Goal: Task Accomplishment & Management: Use online tool/utility

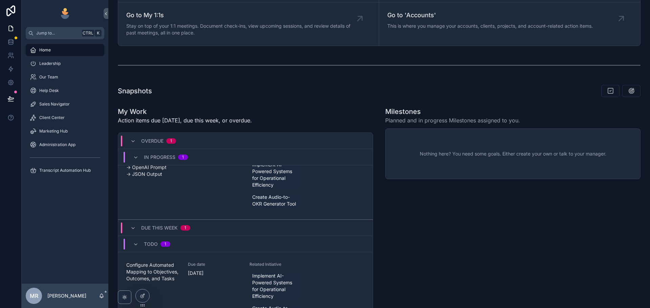
scroll to position [23, 0]
click at [262, 204] on span "Create Audio-to-OKR Generator Tool" at bounding box center [274, 203] width 45 height 14
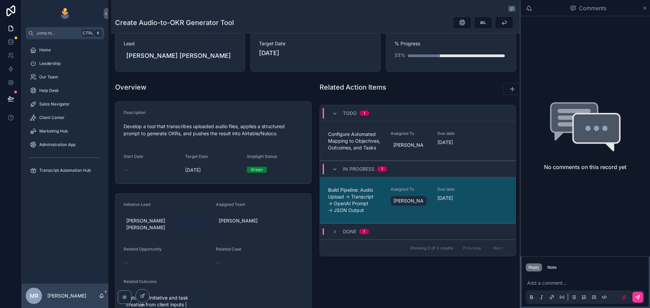
scroll to position [68, 0]
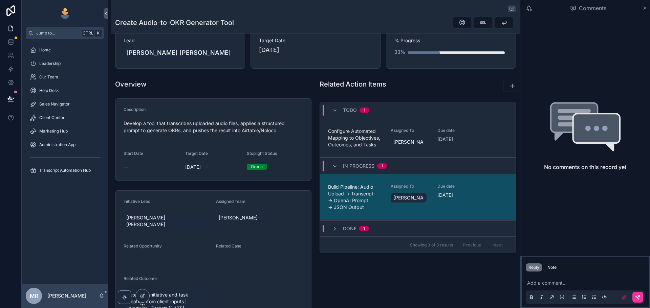
click at [352, 137] on span "Configure Automated Mapping to Objectives, Outcomes, and Tasks" at bounding box center [355, 138] width 54 height 20
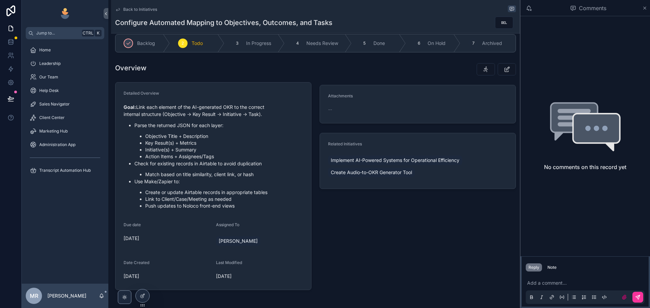
scroll to position [23, 0]
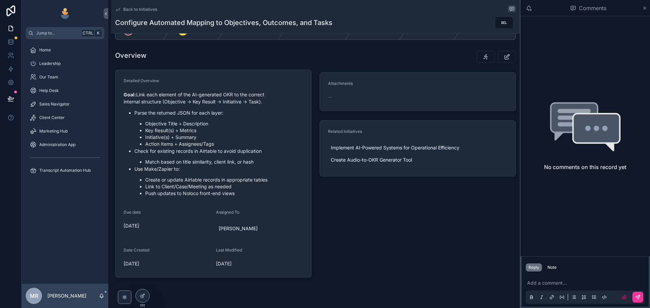
click at [149, 161] on li "Match based on title similarity, client link, or hash" at bounding box center [224, 162] width 158 height 7
click at [154, 123] on li "Objective Title + Description" at bounding box center [224, 123] width 158 height 7
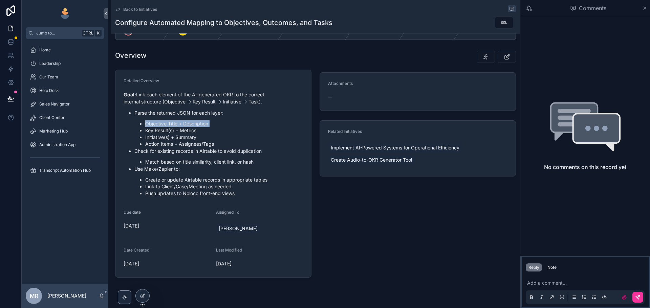
click at [154, 123] on li "Objective Title + Description" at bounding box center [224, 123] width 158 height 7
drag, startPoint x: 154, startPoint y: 123, endPoint x: 158, endPoint y: 125, distance: 4.4
click at [156, 123] on li "Objective Title + Description" at bounding box center [224, 123] width 158 height 7
click at [160, 128] on li "Key Result(s) + Metrics" at bounding box center [224, 130] width 158 height 7
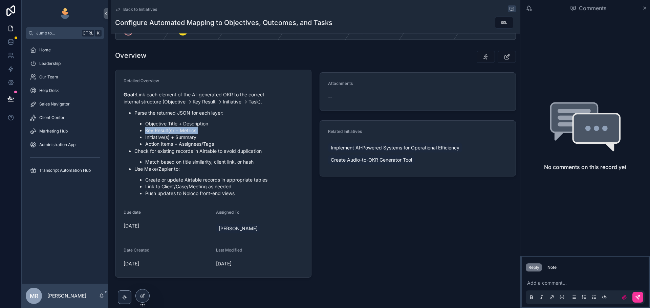
click at [160, 128] on li "Key Result(s) + Metrics" at bounding box center [224, 130] width 158 height 7
click at [183, 131] on li "Key Result(s) + Metrics" at bounding box center [224, 130] width 158 height 7
click at [159, 139] on li "Initiative(s) + Summary" at bounding box center [224, 137] width 158 height 7
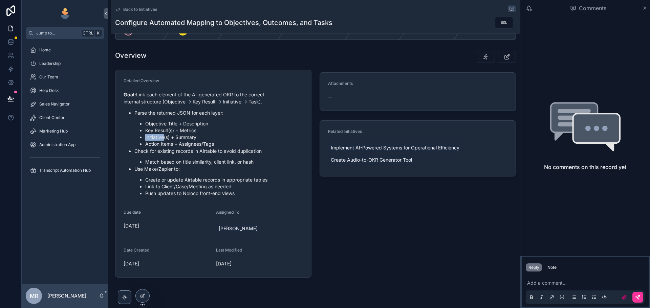
click at [159, 139] on li "Initiative(s) + Summary" at bounding box center [224, 137] width 158 height 7
click at [182, 138] on li "Initiative(s) + Summary" at bounding box center [224, 137] width 158 height 7
click at [156, 147] on li "Action Items + Assignees/Tags" at bounding box center [224, 144] width 158 height 7
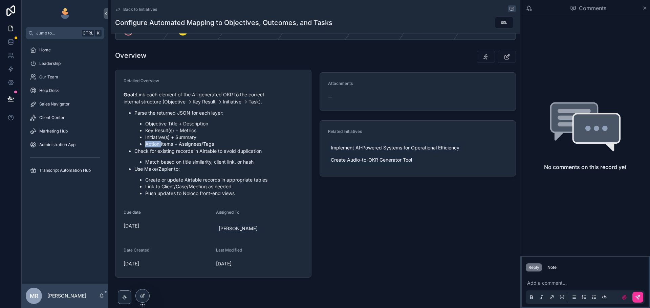
click at [156, 147] on li "Action Items + Assignees/Tags" at bounding box center [224, 144] width 158 height 7
click at [168, 144] on li "Action Items + Assignees/Tags" at bounding box center [224, 144] width 158 height 7
click at [190, 143] on li "Action Items + Assignees/Tags" at bounding box center [224, 144] width 158 height 7
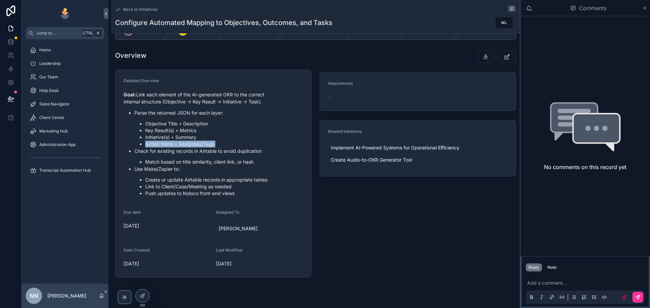
click at [190, 143] on li "Action Items + Assignees/Tags" at bounding box center [224, 144] width 158 height 7
click at [205, 145] on li "Action Items + Assignees/Tags" at bounding box center [224, 144] width 158 height 7
click at [196, 144] on li "Action Items + Assignees/Tags" at bounding box center [224, 144] width 158 height 7
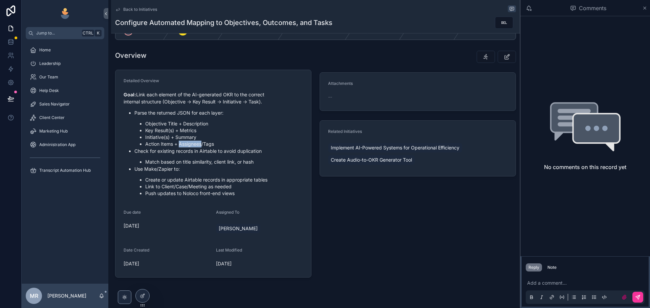
click at [180, 143] on li "Action Items + Assignees/Tags" at bounding box center [224, 144] width 158 height 7
drag, startPoint x: 216, startPoint y: 145, endPoint x: 141, endPoint y: 123, distance: 78.4
click at [141, 123] on ul "Objective Title + Description Key Result(s) + Metrics Initiative(s) + Summary A…" at bounding box center [218, 133] width 168 height 27
drag, startPoint x: 218, startPoint y: 143, endPoint x: 145, endPoint y: 126, distance: 74.4
click at [145, 126] on ul "Objective Title + Description Key Result(s) + Metrics Initiative(s) + Summary A…" at bounding box center [218, 133] width 168 height 27
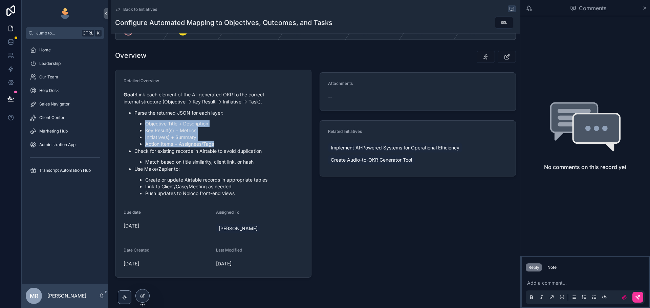
click at [148, 124] on li "Objective Title + Description" at bounding box center [224, 123] width 158 height 7
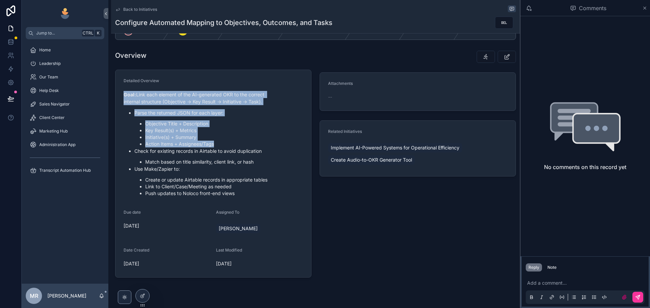
drag, startPoint x: 145, startPoint y: 123, endPoint x: 220, endPoint y: 141, distance: 77.2
click at [220, 141] on li "Action Items + Assignees/Tags" at bounding box center [224, 144] width 158 height 7
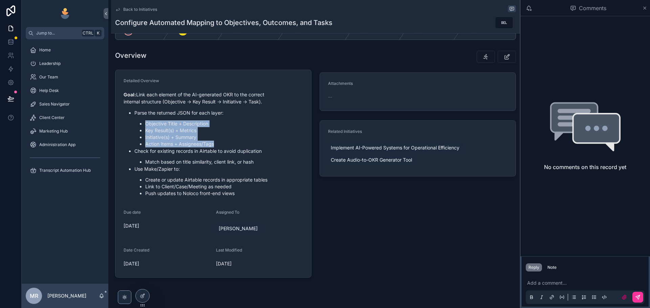
drag, startPoint x: 218, startPoint y: 146, endPoint x: 147, endPoint y: 124, distance: 74.3
click at [140, 122] on ul "Objective Title + Description Key Result(s) + Metrics Initiative(s) + Summary A…" at bounding box center [218, 133] width 168 height 27
click at [212, 145] on li "Action Items + Assignees/Tags" at bounding box center [224, 144] width 158 height 7
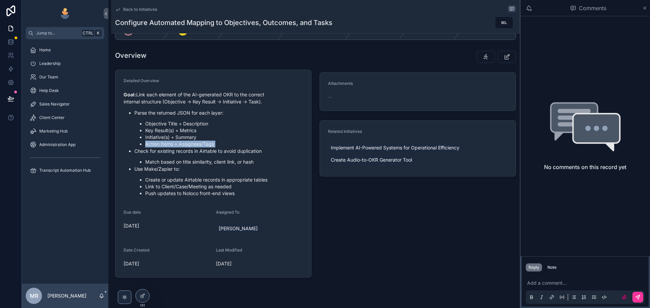
click at [231, 144] on li "Action Items + Assignees/Tags" at bounding box center [224, 144] width 158 height 7
click at [219, 144] on li "Action Items + Assignees/Tags" at bounding box center [224, 144] width 158 height 7
drag, startPoint x: 219, startPoint y: 144, endPoint x: 150, endPoint y: 126, distance: 71.5
click at [150, 126] on ul "Objective Title + Description Key Result(s) + Metrics Initiative(s) + Summary A…" at bounding box center [218, 133] width 168 height 27
click at [160, 132] on li "Key Result(s) + Metrics" at bounding box center [224, 130] width 158 height 7
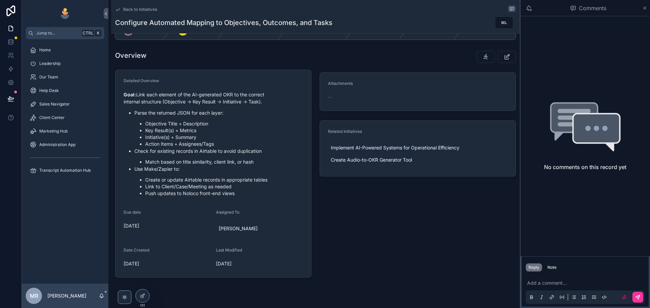
drag, startPoint x: 146, startPoint y: 126, endPoint x: 209, endPoint y: 125, distance: 63.6
drag, startPoint x: 221, startPoint y: 142, endPoint x: 143, endPoint y: 124, distance: 79.3
click at [143, 124] on ul "Objective Title + Description Key Result(s) + Metrics Initiative(s) + Summary A…" at bounding box center [218, 133] width 168 height 27
click at [180, 152] on p "Check for existing records in Airtable to avoid duplication" at bounding box center [218, 151] width 168 height 7
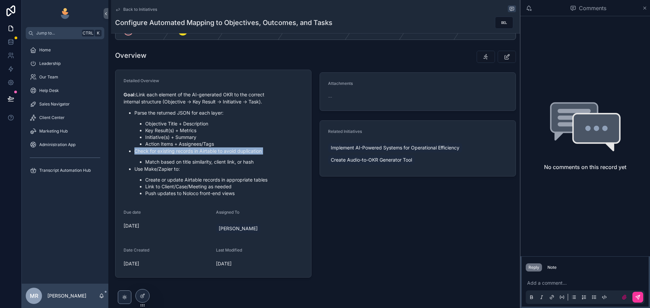
click at [180, 152] on p "Check for existing records in Airtable to avoid duplication" at bounding box center [218, 151] width 168 height 7
click at [226, 153] on p "Check for existing records in Airtable to avoid duplication" at bounding box center [218, 151] width 168 height 7
click at [244, 153] on p "Check for existing records in Airtable to avoid duplication" at bounding box center [218, 151] width 168 height 7
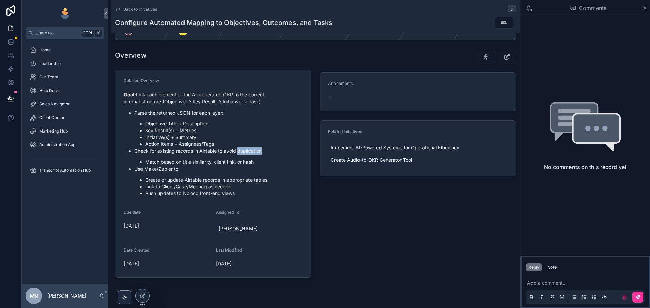
click at [244, 153] on p "Check for existing records in Airtable to avoid duplication" at bounding box center [218, 151] width 168 height 7
click at [235, 153] on p "Check for existing records in Airtable to avoid duplication" at bounding box center [218, 151] width 168 height 7
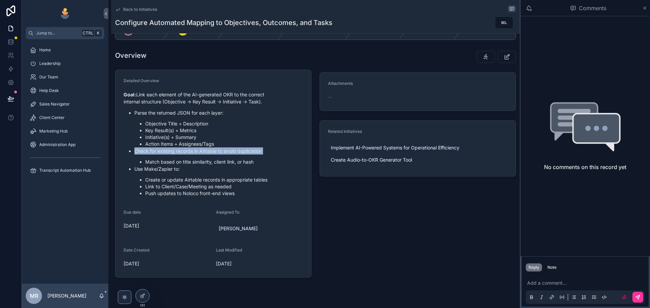
click at [166, 151] on p "Check for existing records in Airtable to avoid duplication" at bounding box center [218, 151] width 168 height 7
click at [167, 151] on p "Check for existing records in Airtable to avoid duplication" at bounding box center [218, 151] width 168 height 7
click at [178, 153] on p "Check for existing records in Airtable to avoid duplication" at bounding box center [218, 151] width 168 height 7
click at [195, 152] on p "Check for existing records in Airtable to avoid duplication" at bounding box center [218, 151] width 168 height 7
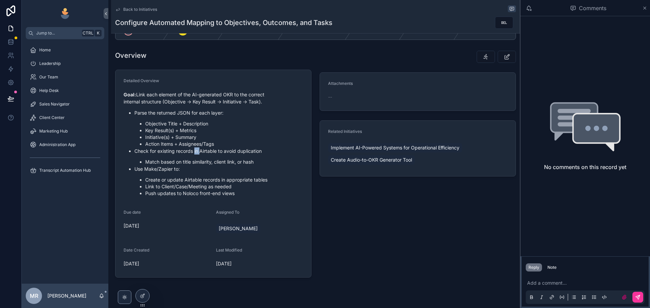
click at [195, 152] on p "Check for existing records in Airtable to avoid duplication" at bounding box center [218, 151] width 168 height 7
click at [208, 153] on p "Check for existing records in Airtable to avoid duplication" at bounding box center [218, 151] width 168 height 7
click at [220, 151] on p "Check for existing records in Airtable to avoid duplication" at bounding box center [218, 151] width 168 height 7
click at [217, 152] on p "Check for existing records in Airtable to avoid duplication" at bounding box center [218, 151] width 168 height 7
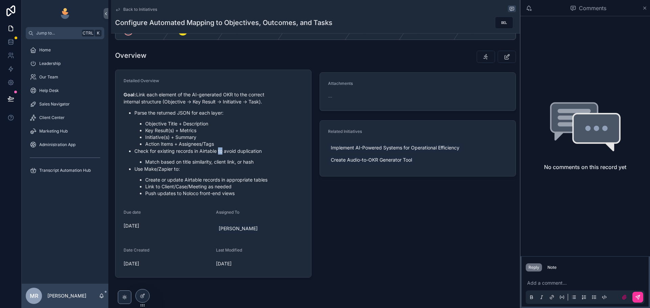
click at [222, 152] on p "Check for existing records in Airtable to avoid duplication" at bounding box center [218, 151] width 168 height 7
click at [230, 152] on p "Check for existing records in Airtable to avoid duplication" at bounding box center [218, 151] width 168 height 7
drag, startPoint x: 264, startPoint y: 151, endPoint x: 127, endPoint y: 152, distance: 136.7
click at [127, 152] on ul "Parse the returned JSON for each layer: Objective Title + Description Key Resul…" at bounding box center [212, 153] width 179 height 88
click at [264, 164] on li "Match based on title similarity, client link, or hash" at bounding box center [224, 162] width 158 height 7
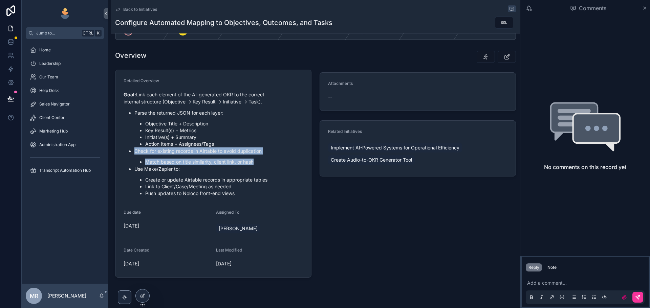
drag, startPoint x: 261, startPoint y: 162, endPoint x: 132, endPoint y: 150, distance: 129.5
click at [132, 150] on ul "Parse the returned JSON for each layer: Objective Title + Description Key Resul…" at bounding box center [212, 153] width 179 height 88
click at [262, 152] on p "Check for existing records in Airtable to avoid duplication" at bounding box center [218, 151] width 168 height 7
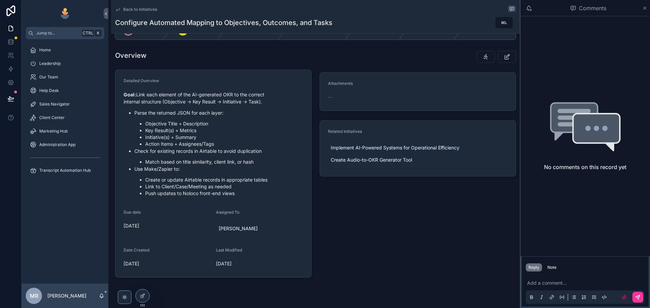
click at [262, 152] on p "Check for existing records in Airtable to avoid duplication" at bounding box center [218, 151] width 168 height 7
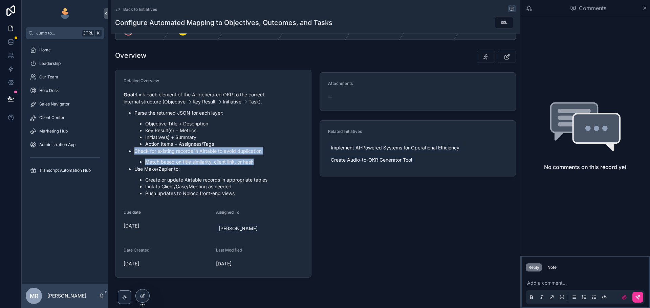
drag, startPoint x: 255, startPoint y: 162, endPoint x: 134, endPoint y: 149, distance: 121.9
click at [134, 149] on ul "Parse the returned JSON for each layer: Objective Title + Description Key Resul…" at bounding box center [212, 153] width 179 height 88
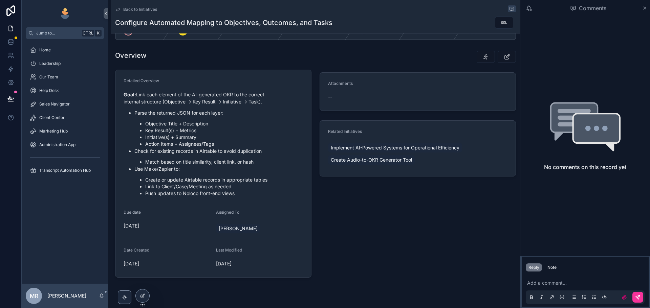
click at [197, 167] on p "Use Make/Zapier to:" at bounding box center [218, 168] width 168 height 7
click at [197, 166] on p "Use Make/Zapier to:" at bounding box center [218, 168] width 168 height 7
click at [205, 162] on li "Match based on title similarity, client link, or hash" at bounding box center [224, 162] width 158 height 7
click at [204, 162] on li "Match based on title similarity, client link, or hash" at bounding box center [224, 162] width 158 height 7
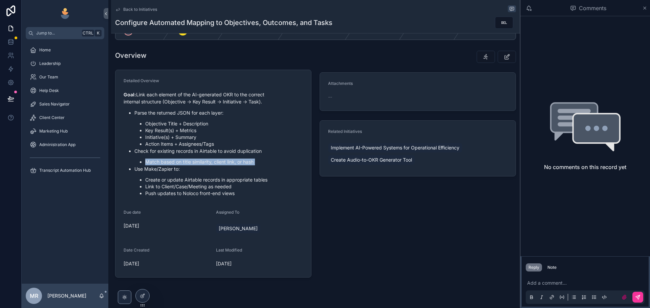
click at [204, 162] on li "Match based on title similarity, client link, or hash" at bounding box center [224, 162] width 158 height 7
click at [250, 150] on p "Check for existing records in Airtable to avoid duplication" at bounding box center [218, 151] width 168 height 7
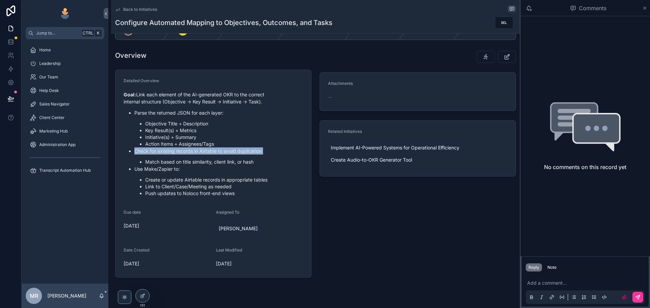
click at [250, 150] on p "Check for existing records in Airtable to avoid duplication" at bounding box center [218, 151] width 168 height 7
click at [148, 149] on p "Check for existing records in Airtable to avoid duplication" at bounding box center [218, 151] width 168 height 7
click at [156, 146] on li "Action Items + Assignees/Tags" at bounding box center [224, 144] width 158 height 7
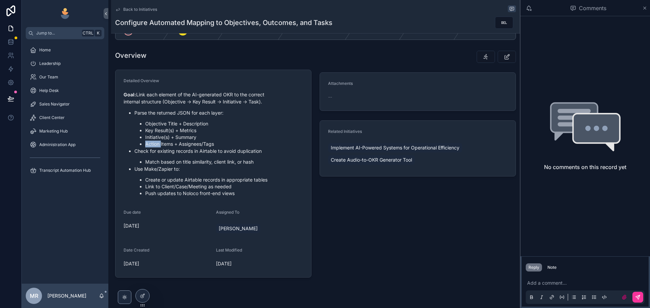
click at [156, 146] on li "Action Items + Assignees/Tags" at bounding box center [224, 144] width 158 height 7
click at [212, 144] on li "Action Items + Assignees/Tags" at bounding box center [224, 144] width 158 height 7
drag, startPoint x: 221, startPoint y: 145, endPoint x: 145, endPoint y: 121, distance: 79.6
click at [145, 121] on ul "Objective Title + Description Key Result(s) + Metrics Initiative(s) + Summary A…" at bounding box center [218, 133] width 168 height 27
click at [163, 123] on li "Objective Title + Description" at bounding box center [224, 123] width 158 height 7
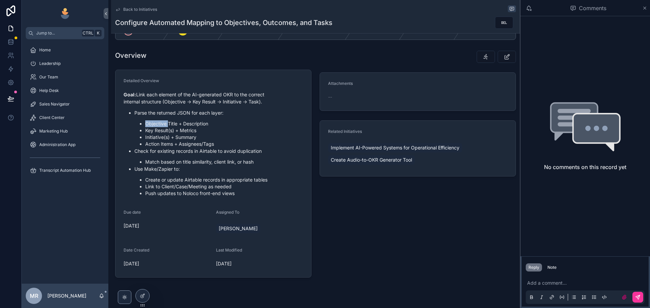
click at [163, 123] on li "Objective Title + Description" at bounding box center [224, 123] width 158 height 7
click at [176, 141] on li "Action Items + Assignees/Tags" at bounding box center [224, 144] width 158 height 7
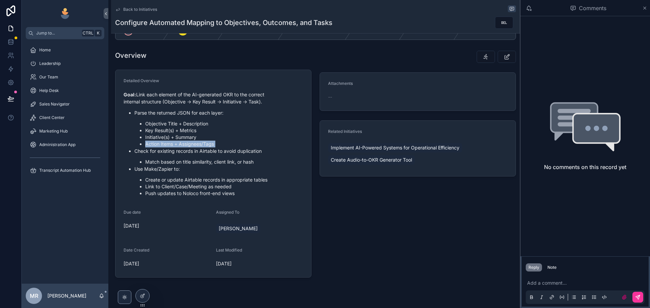
click at [176, 141] on li "Action Items + Assignees/Tags" at bounding box center [224, 144] width 158 height 7
click at [177, 138] on li "Initiative(s) + Summary" at bounding box center [224, 137] width 158 height 7
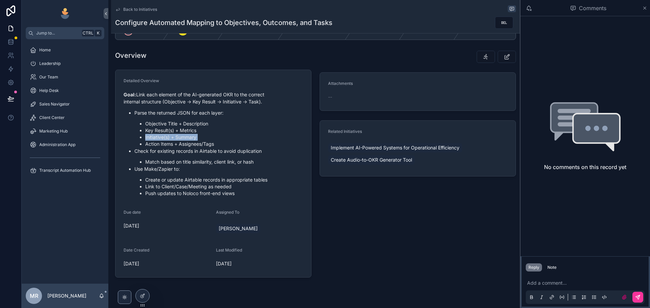
click at [177, 138] on li "Initiative(s) + Summary" at bounding box center [224, 137] width 158 height 7
click at [181, 133] on li "Key Result(s) + Metrics" at bounding box center [224, 130] width 158 height 7
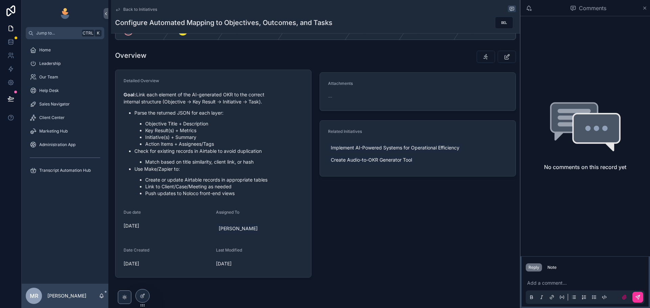
click at [192, 124] on li "Objective Title + Description" at bounding box center [224, 123] width 158 height 7
click at [180, 129] on li "Key Result(s) + Metrics" at bounding box center [224, 130] width 158 height 7
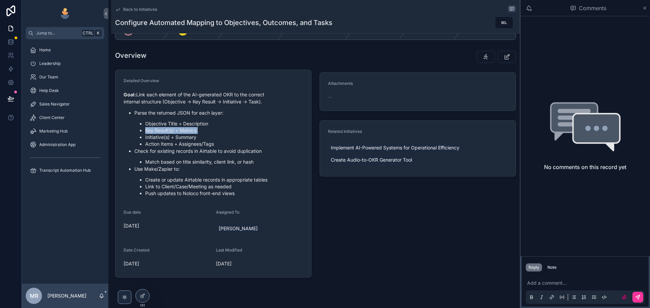
click at [180, 129] on li "Key Result(s) + Metrics" at bounding box center [224, 130] width 158 height 7
click at [179, 134] on li "Initiative(s) + Summary" at bounding box center [224, 137] width 158 height 7
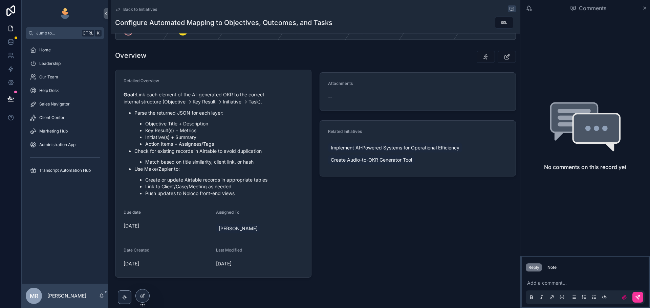
click at [176, 144] on li "Action Items + Assignees/Tags" at bounding box center [224, 144] width 158 height 7
click at [176, 151] on p "Check for existing records in Airtable to avoid duplication" at bounding box center [218, 151] width 168 height 7
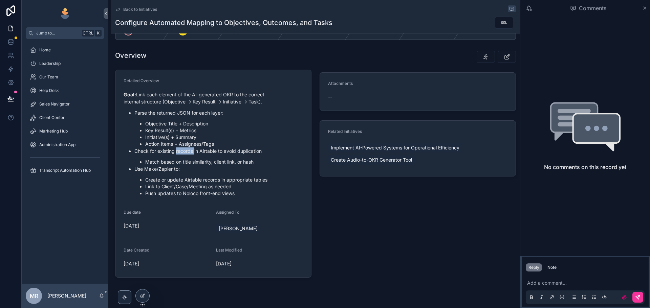
click at [176, 151] on p "Check for existing records in Airtable to avoid duplication" at bounding box center [218, 151] width 168 height 7
click at [177, 151] on p "Check for existing records in Airtable to avoid duplication" at bounding box center [218, 151] width 168 height 7
click at [183, 147] on li "Action Items + Assignees/Tags" at bounding box center [224, 144] width 158 height 7
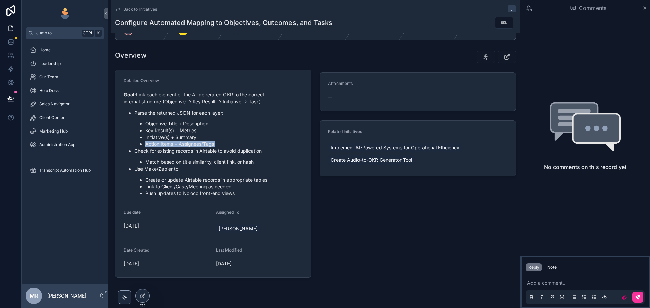
click at [183, 147] on li "Action Items + Assignees/Tags" at bounding box center [224, 144] width 158 height 7
click at [185, 141] on li "Action Items + Assignees/Tags" at bounding box center [224, 144] width 158 height 7
click at [188, 138] on li "Initiative(s) + Summary" at bounding box center [224, 137] width 158 height 7
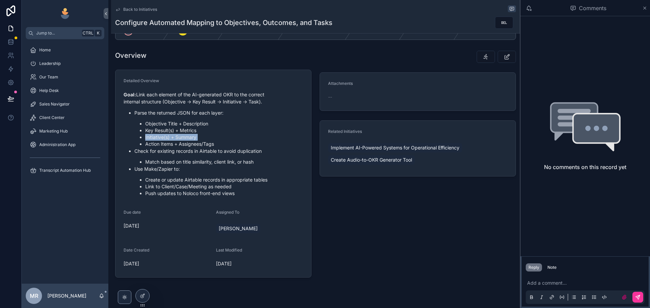
click at [188, 138] on li "Initiative(s) + Summary" at bounding box center [224, 137] width 158 height 7
click at [194, 133] on li "Key Result(s) + Metrics" at bounding box center [224, 130] width 158 height 7
click at [200, 126] on li "Objective Title + Description" at bounding box center [224, 123] width 158 height 7
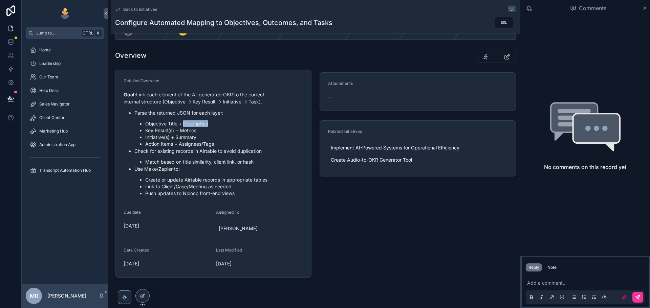
click at [200, 126] on li "Objective Title + Description" at bounding box center [224, 123] width 158 height 7
click at [151, 121] on li "Objective Title + Description" at bounding box center [224, 123] width 158 height 7
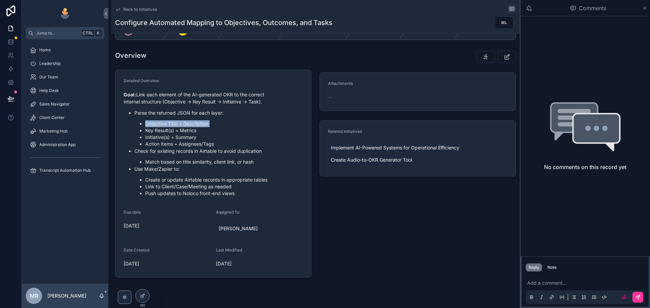
click at [171, 124] on li "Objective Title + Description" at bounding box center [224, 123] width 158 height 7
click at [192, 124] on li "Objective Title + Description" at bounding box center [224, 123] width 158 height 7
click at [149, 159] on li "Match based on title similarity, client link, or hash" at bounding box center [224, 162] width 158 height 7
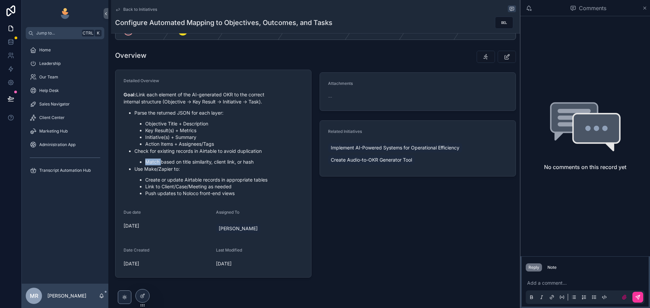
click at [149, 159] on li "Match based on title similarity, client link, or hash" at bounding box center [224, 162] width 158 height 7
click at [226, 161] on li "Match based on title similarity, client link, or hash" at bounding box center [224, 162] width 158 height 7
click at [235, 163] on li "Match based on title similarity, client link, or hash" at bounding box center [224, 162] width 158 height 7
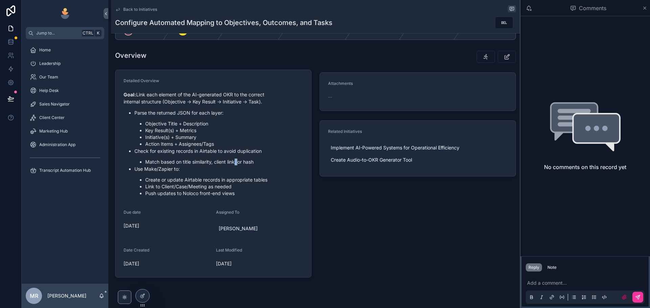
click at [235, 163] on li "Match based on title similarity, client link, or hash" at bounding box center [224, 162] width 158 height 7
click at [245, 153] on p "Check for existing records in Airtable to avoid duplication" at bounding box center [218, 151] width 168 height 7
click at [212, 151] on p "Check for existing records in Airtable to avoid duplication" at bounding box center [218, 151] width 168 height 7
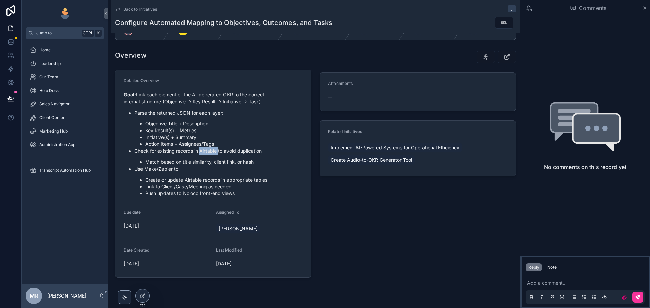
click at [212, 151] on p "Check for existing records in Airtable to avoid duplication" at bounding box center [218, 151] width 168 height 7
click at [166, 152] on p "Check for existing records in Airtable to avoid duplication" at bounding box center [218, 151] width 168 height 7
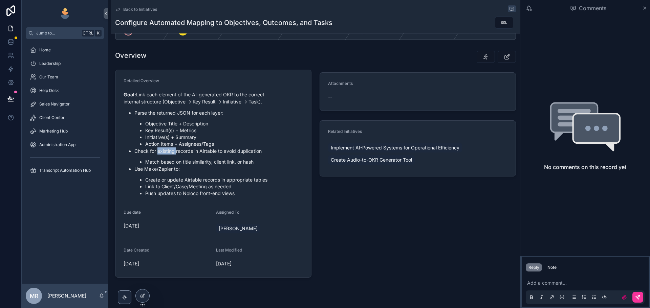
click at [166, 152] on p "Check for existing records in Airtable to avoid duplication" at bounding box center [218, 151] width 168 height 7
click at [189, 153] on p "Check for existing records in Airtable to avoid duplication" at bounding box center [218, 151] width 168 height 7
click at [204, 152] on p "Check for existing records in Airtable to avoid duplication" at bounding box center [218, 151] width 168 height 7
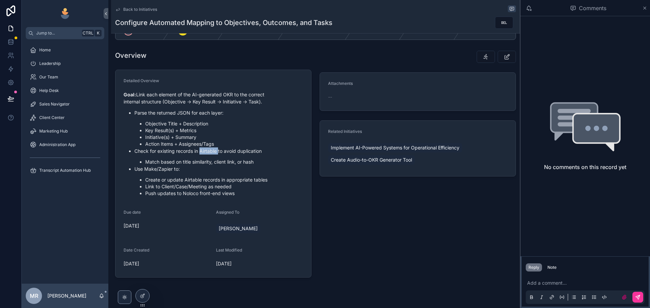
click at [204, 152] on p "Check for existing records in Airtable to avoid duplication" at bounding box center [218, 151] width 168 height 7
click at [253, 153] on p "Check for existing records in Airtable to avoid duplication" at bounding box center [218, 151] width 168 height 7
click at [234, 162] on li "Match based on title similarity, client link, or hash" at bounding box center [224, 162] width 158 height 7
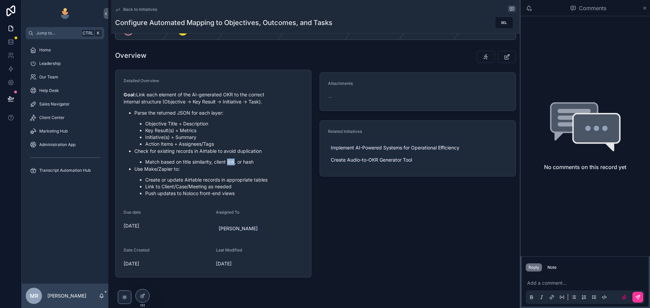
click at [234, 162] on li "Match based on title similarity, client link, or hash" at bounding box center [224, 162] width 158 height 7
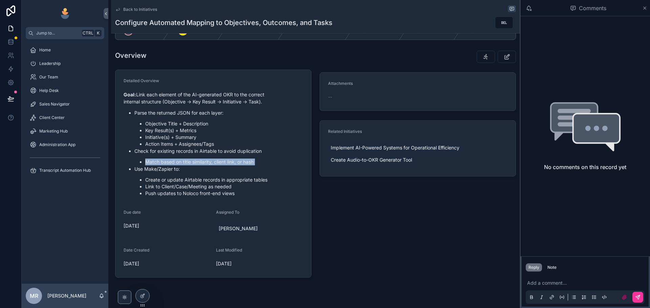
click at [234, 162] on li "Match based on title similarity, client link, or hash" at bounding box center [224, 162] width 158 height 7
click at [251, 163] on li "Match based on title similarity, client link, or hash" at bounding box center [224, 162] width 158 height 7
click at [224, 163] on li "Match based on title similarity, client link, or hash" at bounding box center [224, 162] width 158 height 7
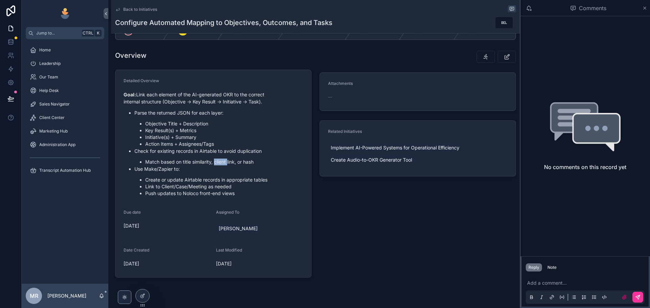
click at [224, 163] on li "Match based on title similarity, client link, or hash" at bounding box center [224, 162] width 158 height 7
click at [233, 164] on li "Match based on title similarity, client link, or hash" at bounding box center [224, 162] width 158 height 7
drag, startPoint x: 215, startPoint y: 160, endPoint x: 235, endPoint y: 162, distance: 20.1
click at [235, 162] on li "Match based on title similarity, client link, or hash" at bounding box center [224, 162] width 158 height 7
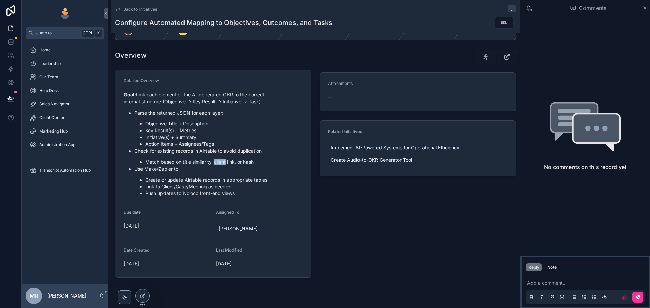
drag, startPoint x: 214, startPoint y: 162, endPoint x: 226, endPoint y: 162, distance: 11.8
click at [226, 162] on li "Match based on title similarity, client link, or hash" at bounding box center [224, 162] width 158 height 7
click at [228, 162] on li "Match based on title similarity, client link, or hash" at bounding box center [224, 162] width 158 height 7
click at [230, 162] on li "Match based on title similarity, client link, or hash" at bounding box center [224, 162] width 158 height 7
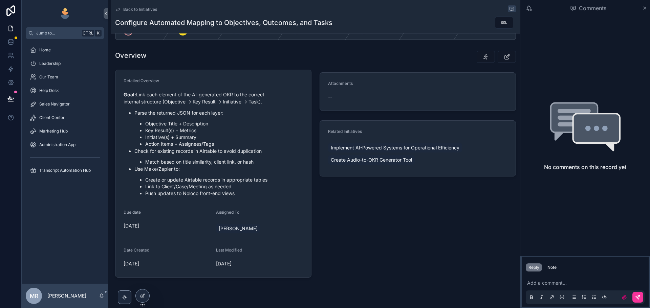
click at [217, 164] on li "Match based on title similarity, client link, or hash" at bounding box center [224, 162] width 158 height 7
click at [174, 160] on li "Match based on title similarity, client link, or hash" at bounding box center [224, 162] width 158 height 7
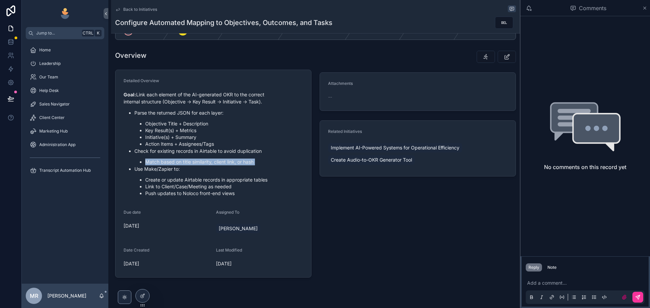
click at [174, 160] on li "Match based on title similarity, client link, or hash" at bounding box center [224, 162] width 158 height 7
click at [196, 163] on li "Match based on title similarity, client link, or hash" at bounding box center [224, 162] width 158 height 7
click at [223, 163] on li "Match based on title similarity, client link, or hash" at bounding box center [224, 162] width 158 height 7
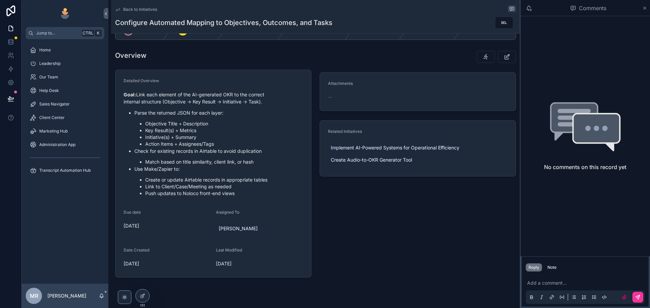
click at [231, 162] on li "Match based on title similarity, client link, or hash" at bounding box center [224, 162] width 158 height 7
click at [218, 162] on li "Match based on title similarity, client link, or hash" at bounding box center [224, 162] width 158 height 7
click at [217, 162] on li "Match based on title similarity, client link, or hash" at bounding box center [224, 162] width 158 height 7
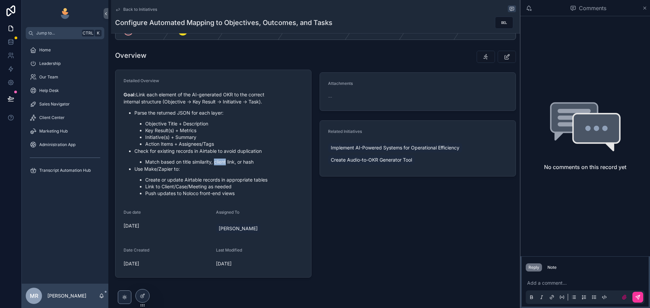
drag, startPoint x: 215, startPoint y: 162, endPoint x: 227, endPoint y: 163, distance: 12.0
click at [227, 163] on li "Match based on title similarity, client link, or hash" at bounding box center [224, 162] width 158 height 7
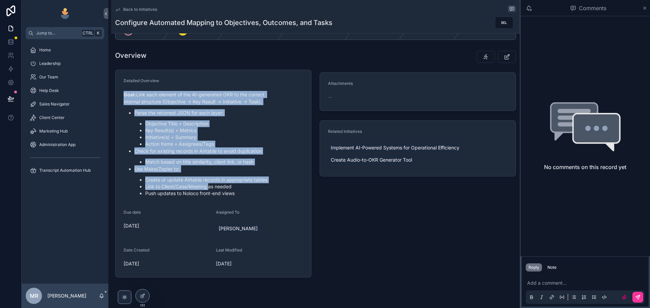
drag, startPoint x: 162, startPoint y: 187, endPoint x: 205, endPoint y: 187, distance: 43.3
click at [205, 187] on li "Link to Client/Case/Meeting as needed" at bounding box center [224, 186] width 158 height 7
drag, startPoint x: 205, startPoint y: 187, endPoint x: 200, endPoint y: 187, distance: 4.5
click at [204, 187] on li "Link to Client/Case/Meeting as needed" at bounding box center [224, 186] width 158 height 7
click at [195, 180] on li "Create or update Airtable records in appropriate tables" at bounding box center [224, 180] width 158 height 7
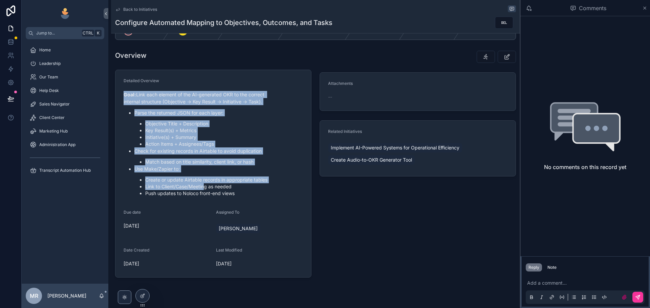
click at [196, 159] on li "Match based on title similarity, client link, or hash" at bounding box center [224, 162] width 158 height 7
click at [209, 114] on p "Parse the returned JSON for each layer:" at bounding box center [218, 112] width 168 height 7
click at [266, 166] on p "Use Make/Zapier to:" at bounding box center [218, 168] width 168 height 7
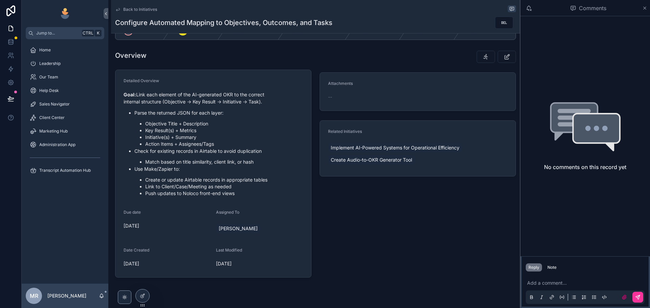
click at [248, 193] on li "Push updates to Noloco front-end views" at bounding box center [224, 193] width 158 height 7
